Goal: Information Seeking & Learning: Learn about a topic

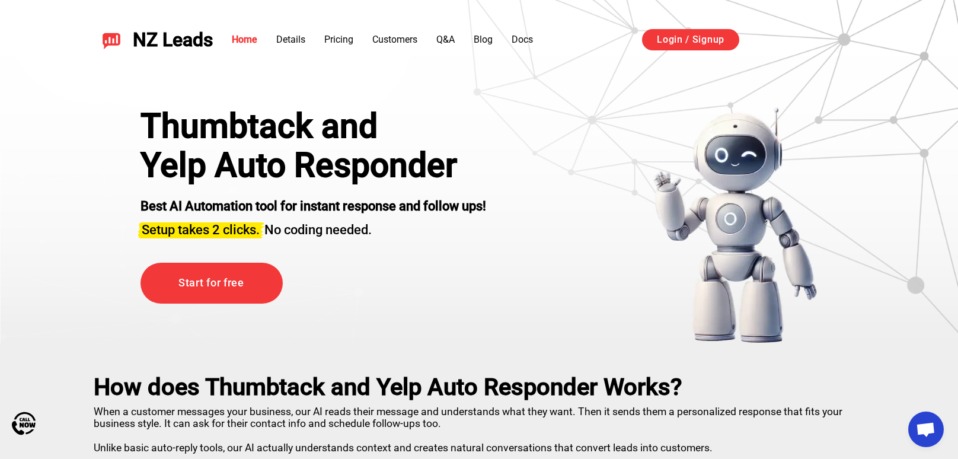
click at [538, 38] on div "Home Details Pricing Customers Q&A Blog Docs Login / Signup" at bounding box center [539, 39] width 653 height 23
click at [527, 37] on link "Docs" at bounding box center [522, 39] width 21 height 11
click at [527, 34] on link "Docs" at bounding box center [522, 39] width 21 height 11
click at [527, 36] on link "Docs" at bounding box center [522, 39] width 21 height 11
click at [521, 39] on link "Docs" at bounding box center [522, 39] width 21 height 11
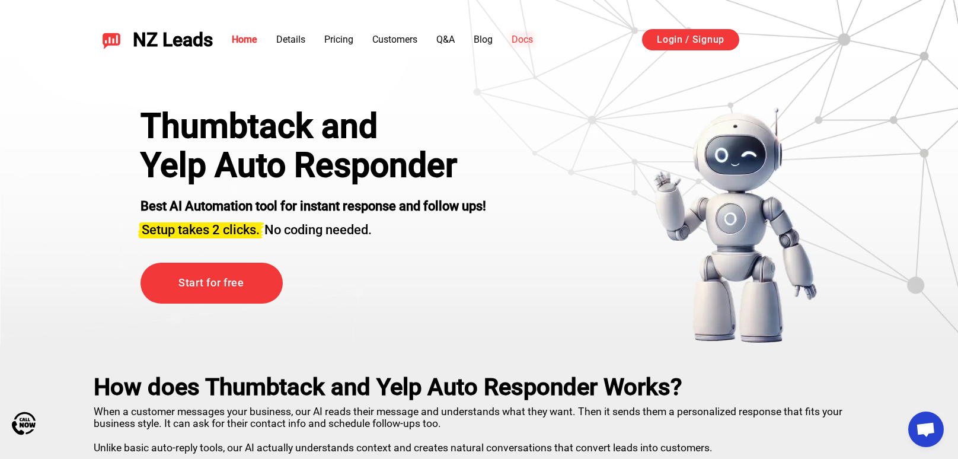
click at [520, 38] on link "Docs" at bounding box center [522, 39] width 21 height 11
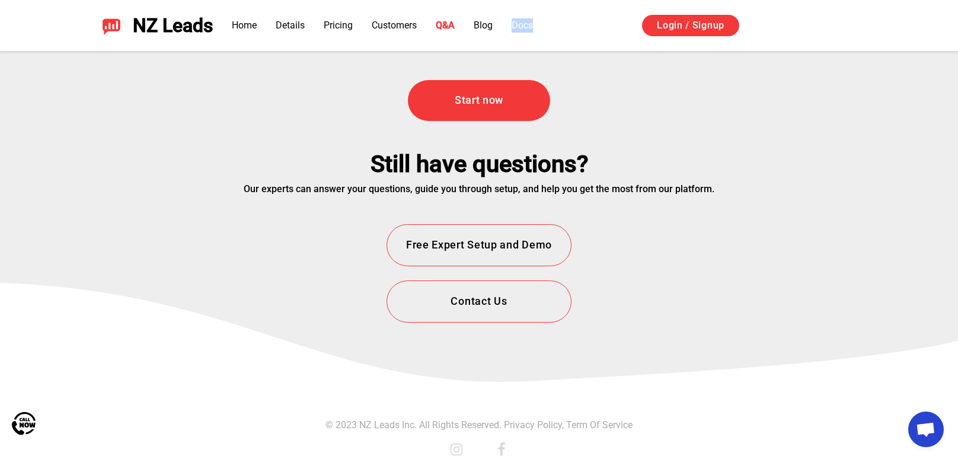
scroll to position [4297, 0]
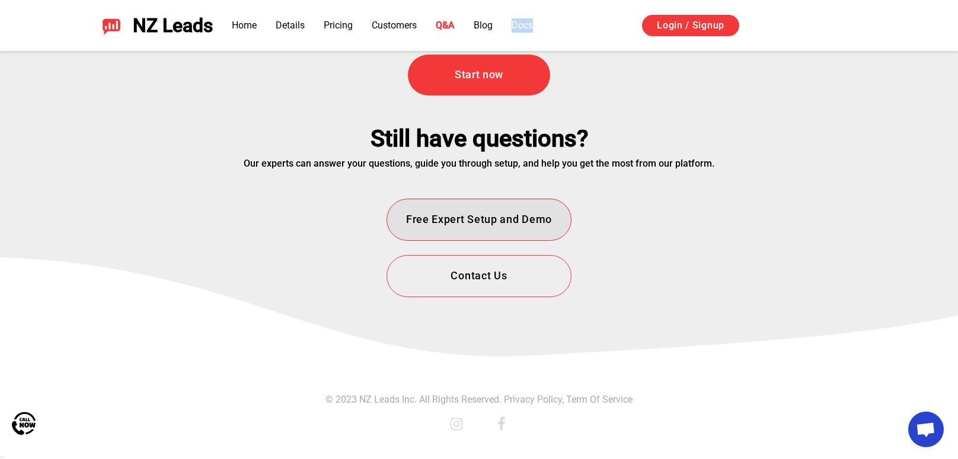
click at [489, 222] on button "Free Expert Setup and Demo" at bounding box center [478, 220] width 185 height 42
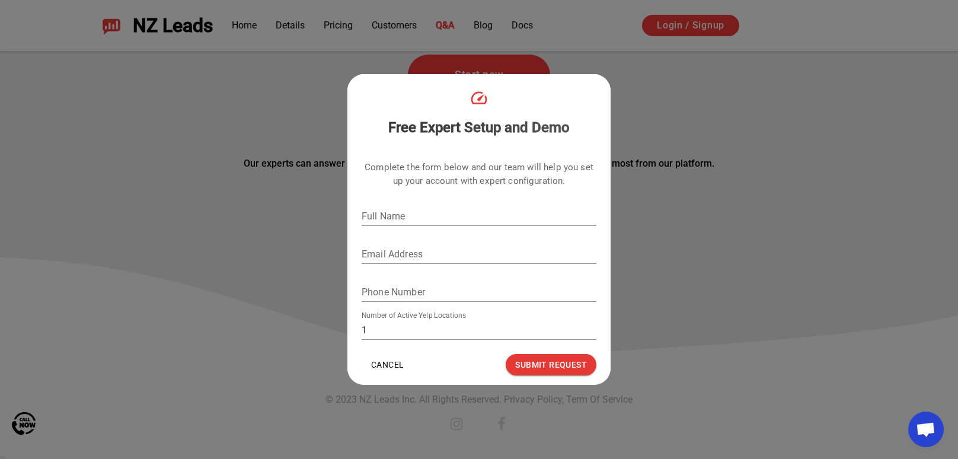
click at [241, 201] on div "Free Expert Setup and Demo Complete the form below and our team will help you s…" at bounding box center [479, 229] width 958 height 459
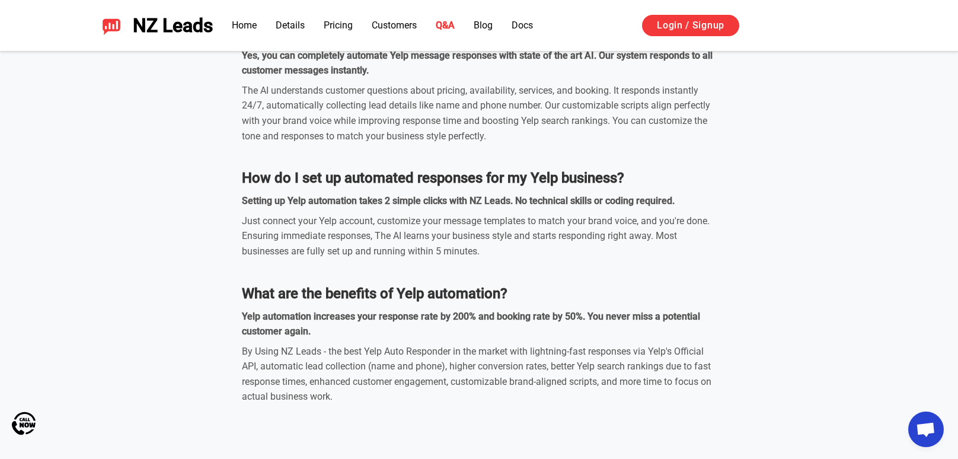
scroll to position [3798, 0]
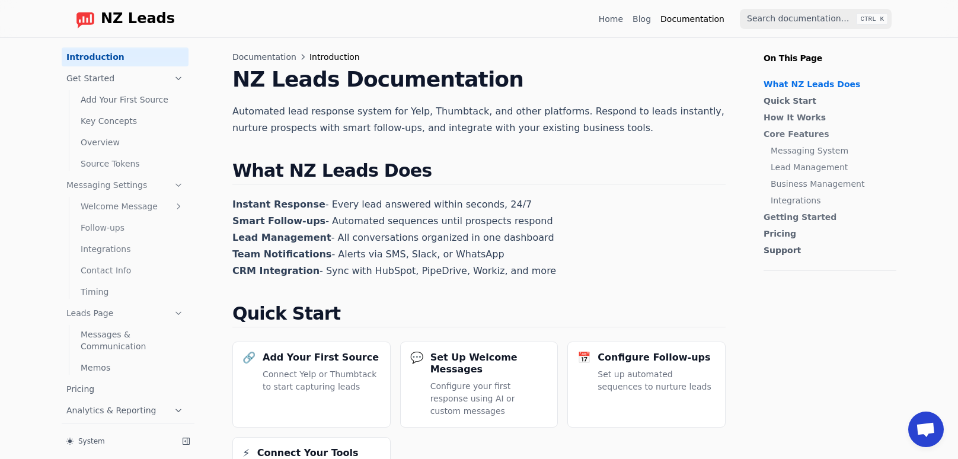
click at [347, 85] on h1 "NZ Leads Documentation" at bounding box center [478, 80] width 493 height 24
copy h1 "Documentation"
click at [568, 168] on h2 "What NZ Leads Does" at bounding box center [478, 172] width 493 height 24
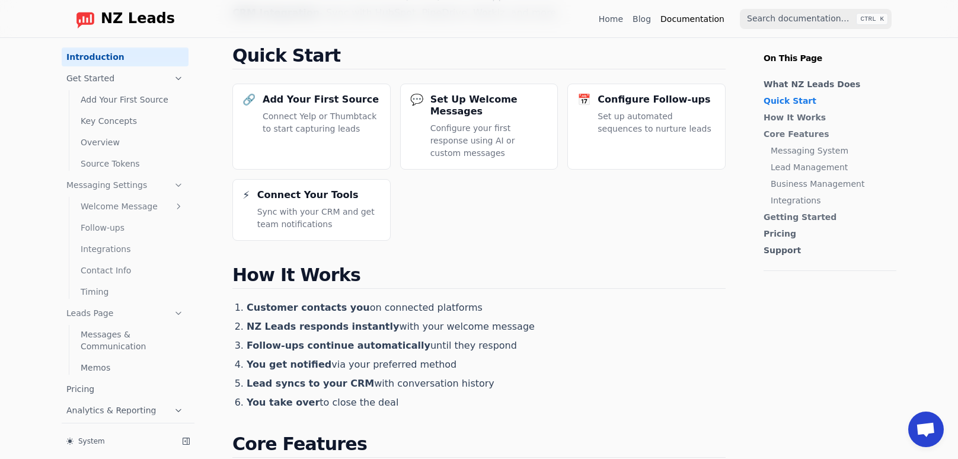
scroll to position [262, 0]
